Goal: Task Accomplishment & Management: Complete application form

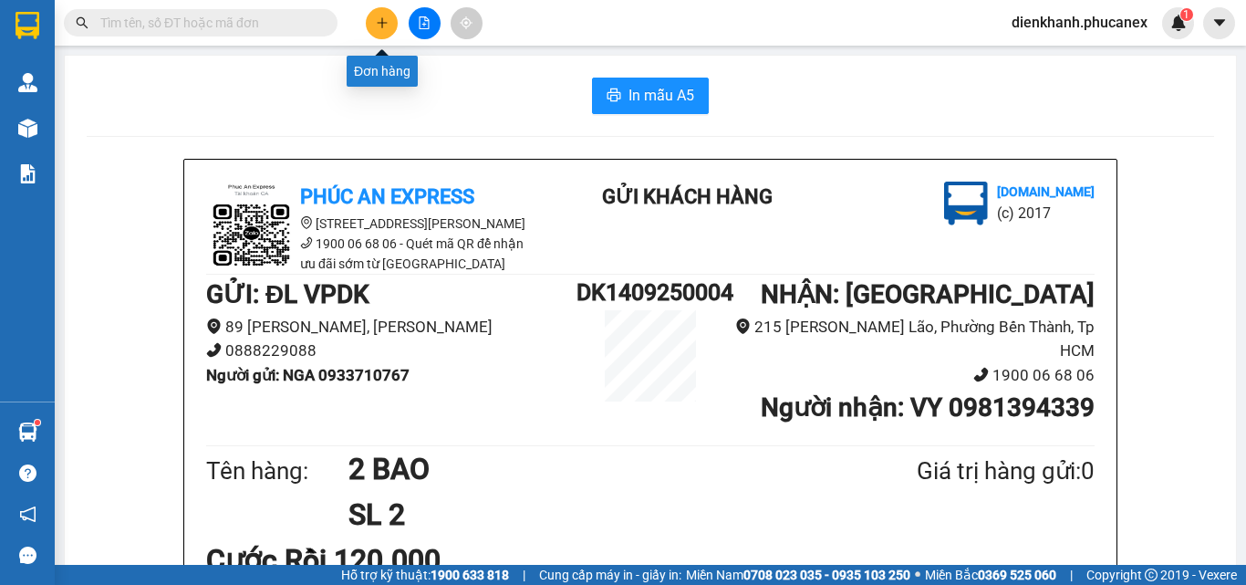
click at [391, 33] on button at bounding box center [382, 23] width 32 height 32
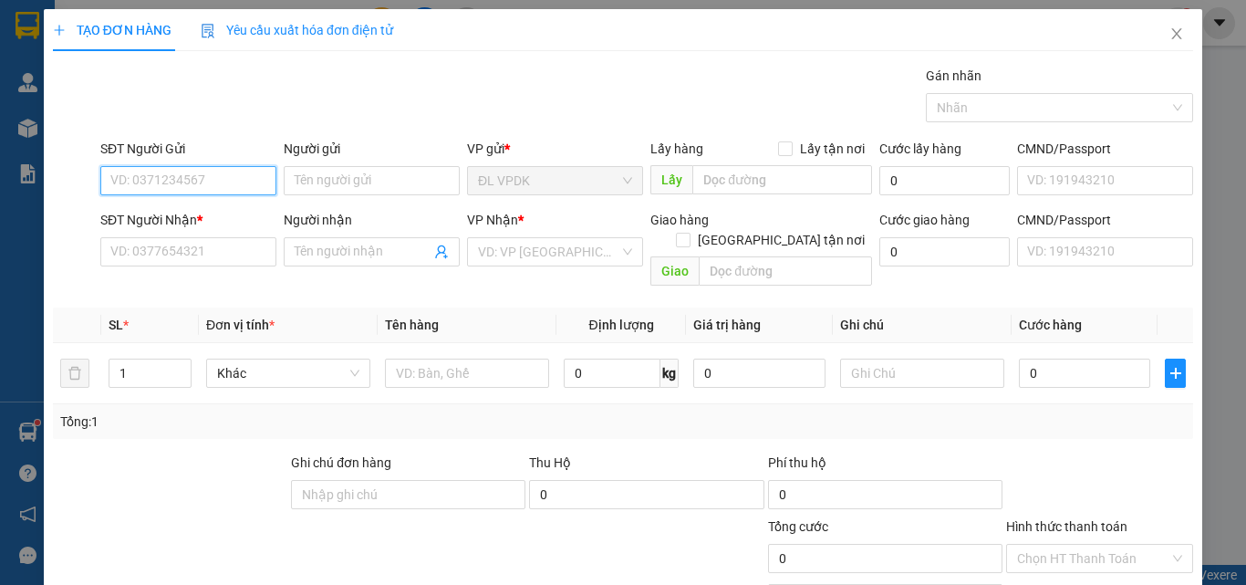
click at [209, 182] on input "SĐT Người Gửi" at bounding box center [188, 180] width 176 height 29
click at [168, 220] on div "0705682345 - HUY" at bounding box center [186, 217] width 152 height 20
type input "0705682345"
type input "HUY"
type input "0932740783"
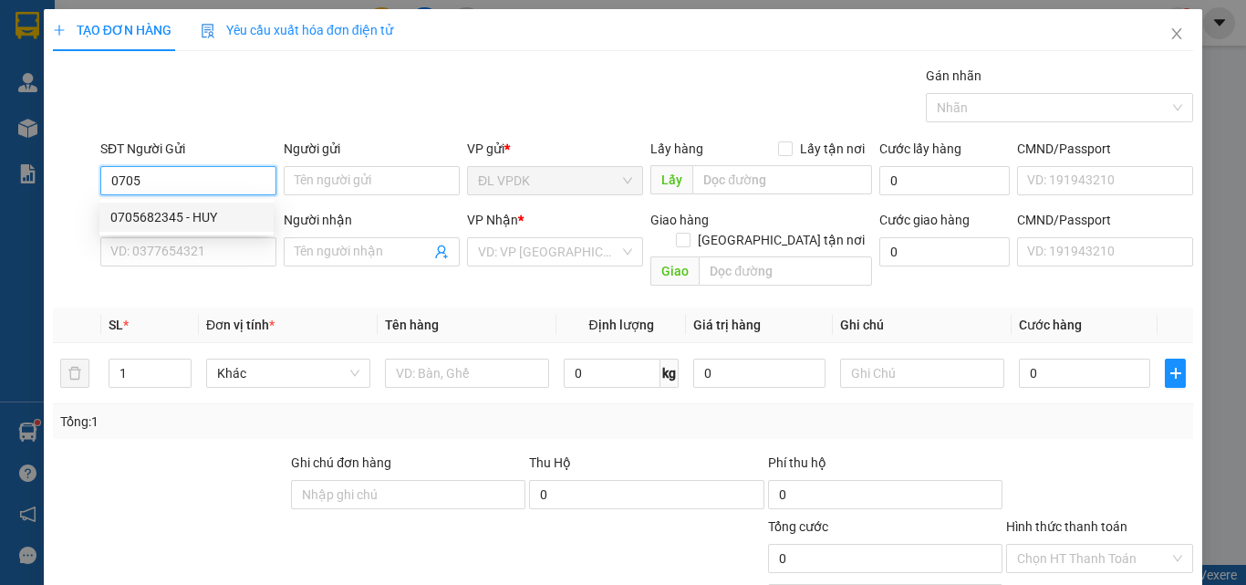
type input "MA ĐAM"
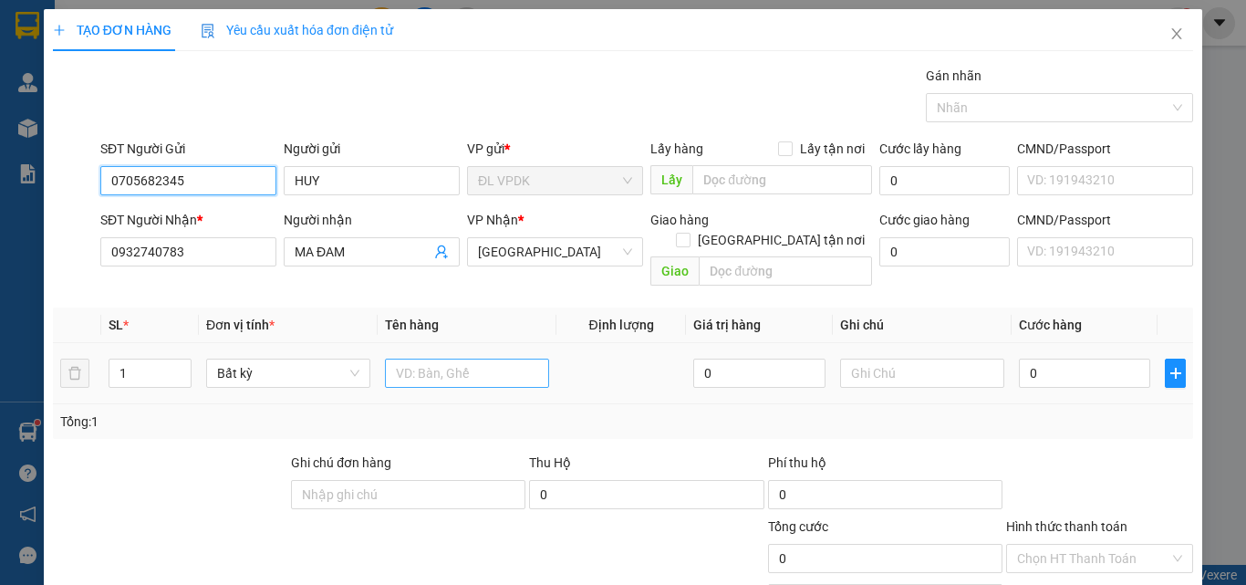
type input "0705682345"
click at [419, 358] on input "text" at bounding box center [467, 372] width 164 height 29
type input "1TX"
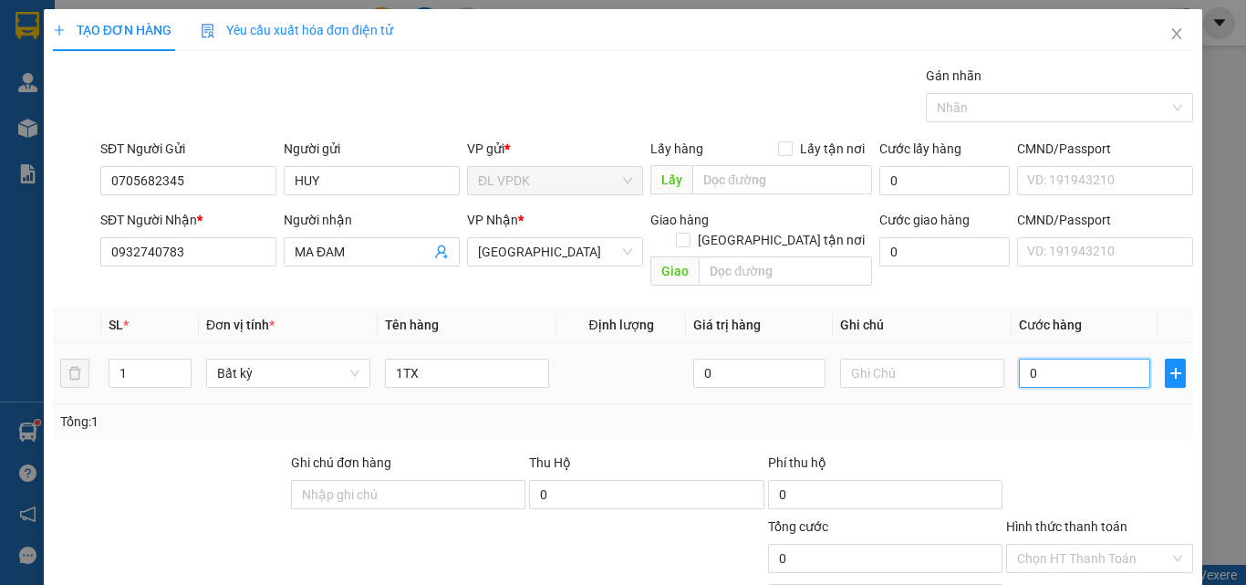
click at [1021, 359] on input "0" at bounding box center [1084, 372] width 131 height 29
type input "5"
type input "50"
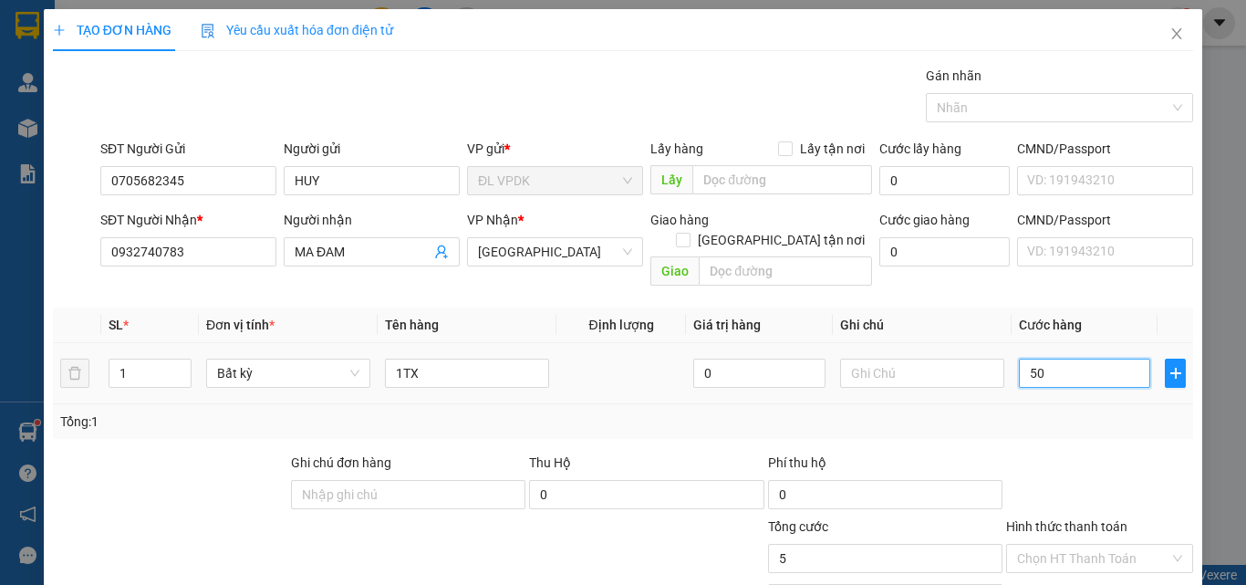
type input "50"
type input "50.000"
click at [1067, 519] on label "Hình thức thanh toán" at bounding box center [1066, 526] width 121 height 15
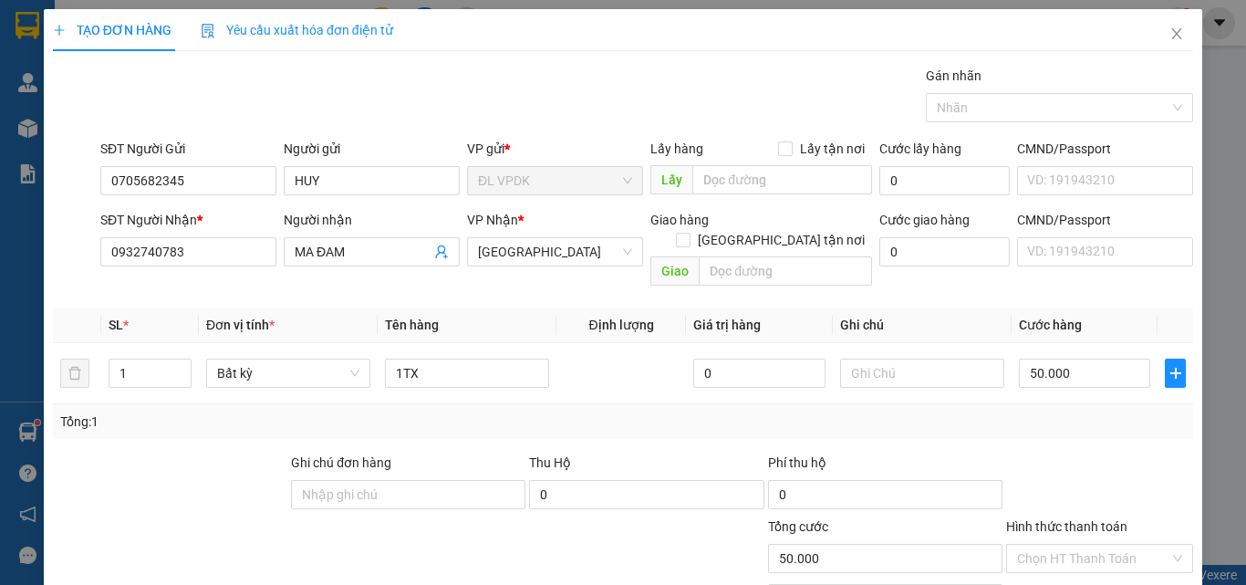
click at [1067, 545] on input "Hình thức thanh toán" at bounding box center [1093, 558] width 152 height 27
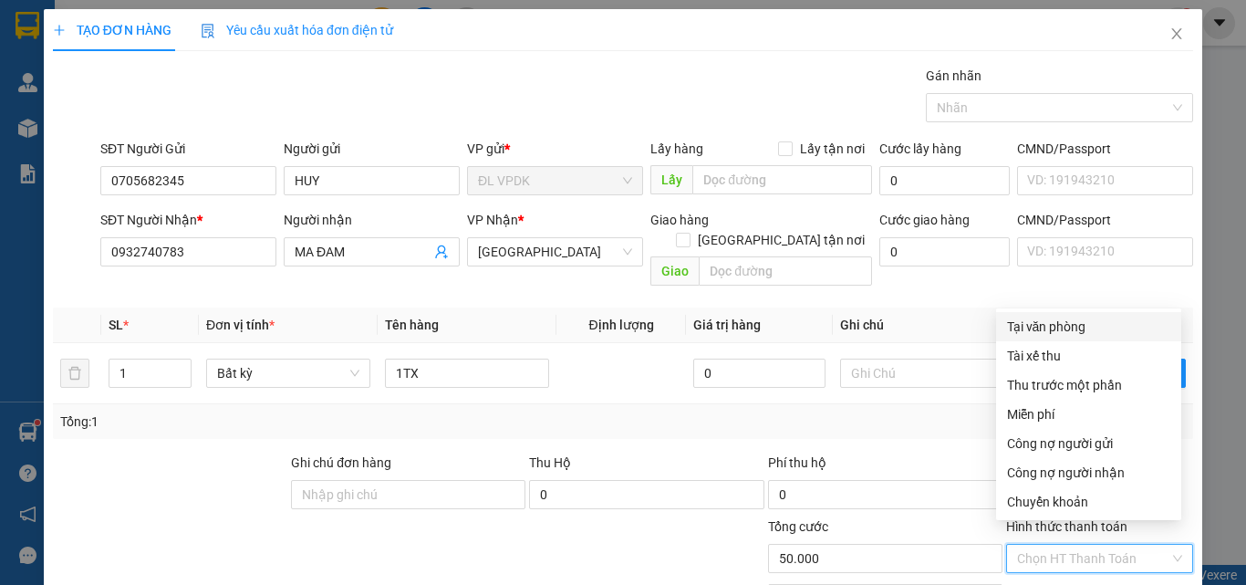
click at [1053, 323] on div "Tại văn phòng" at bounding box center [1088, 326] width 163 height 20
type input "0"
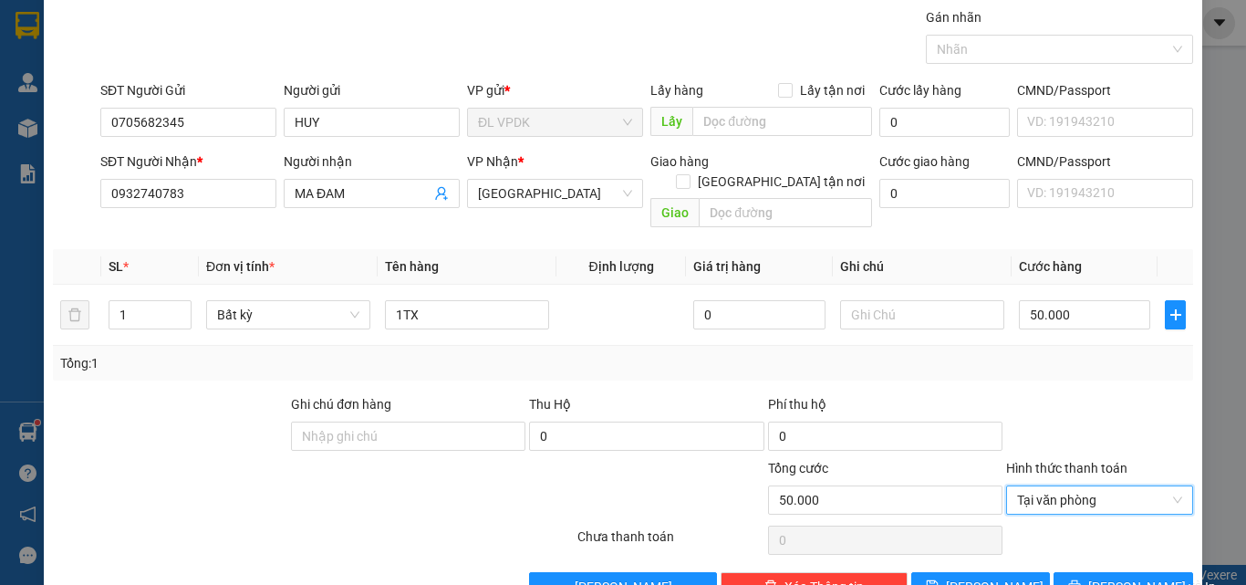
scroll to position [90, 0]
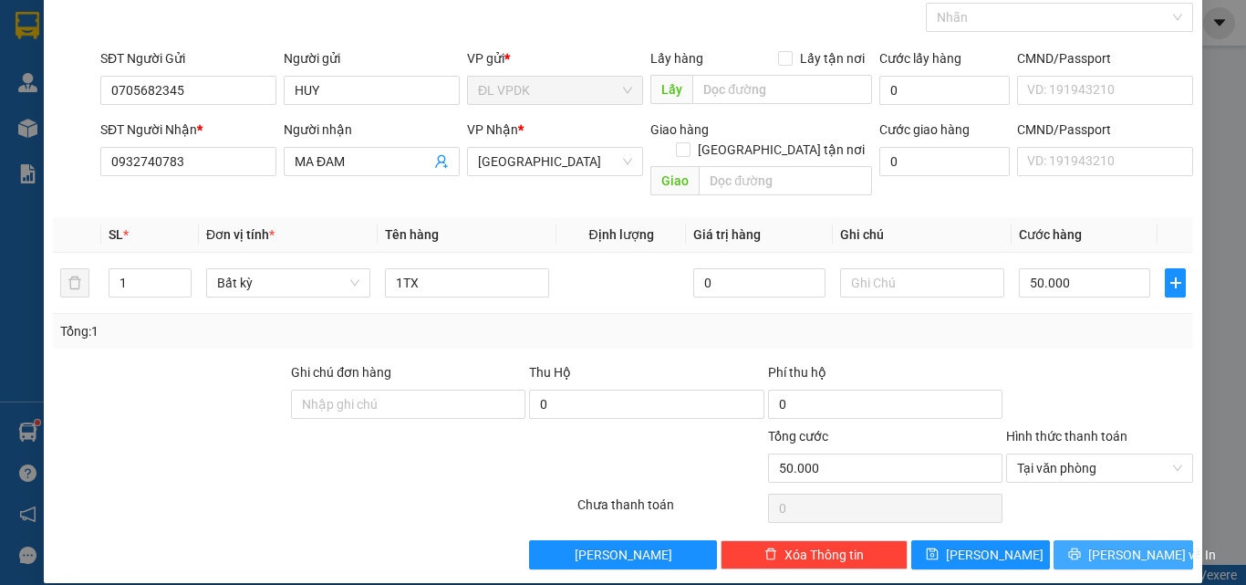
click at [1115, 545] on span "[PERSON_NAME] và In" at bounding box center [1152, 555] width 128 height 20
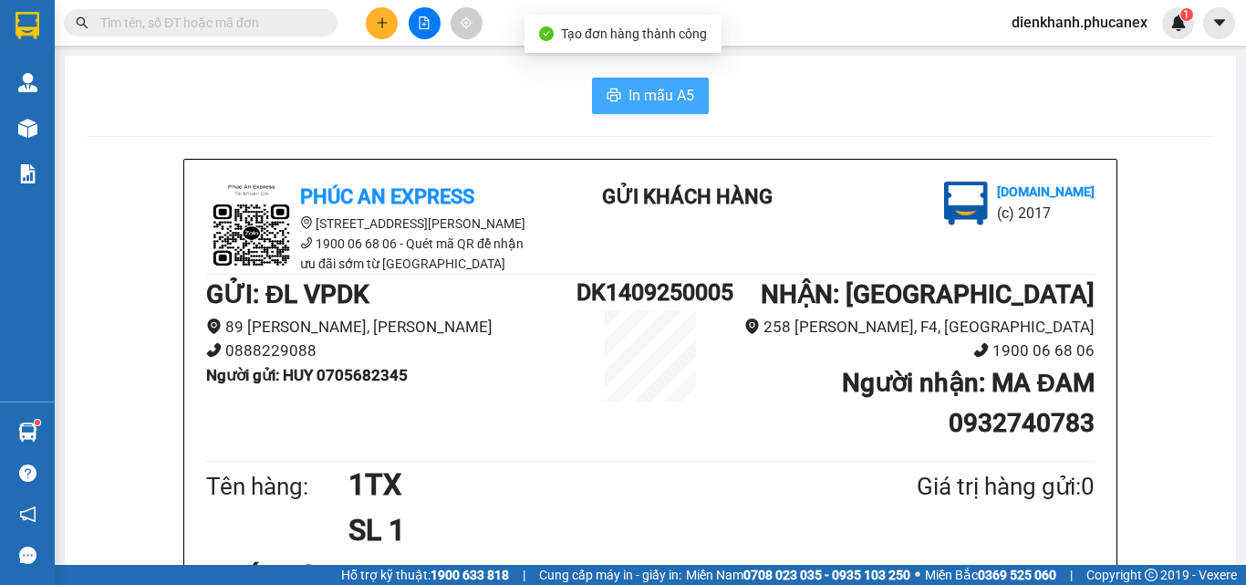
click at [635, 100] on span "In mẫu A5" at bounding box center [661, 95] width 66 height 23
